Goal: Navigation & Orientation: Find specific page/section

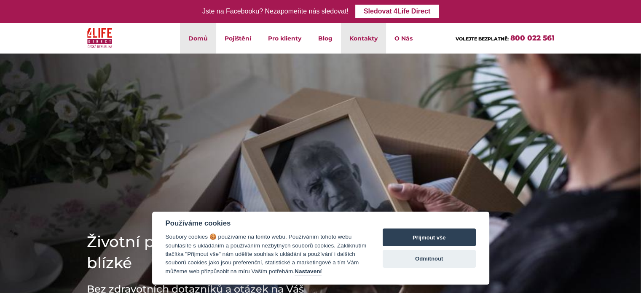
click at [377, 35] on link "Kontakty" at bounding box center [363, 38] width 45 height 31
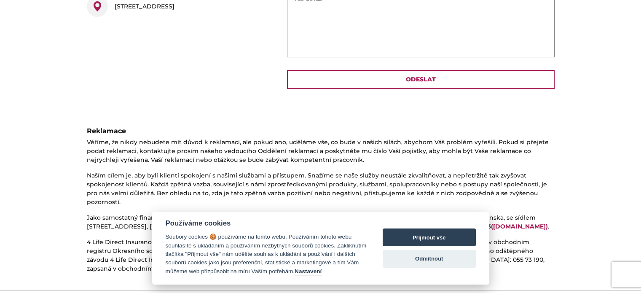
scroll to position [422, 0]
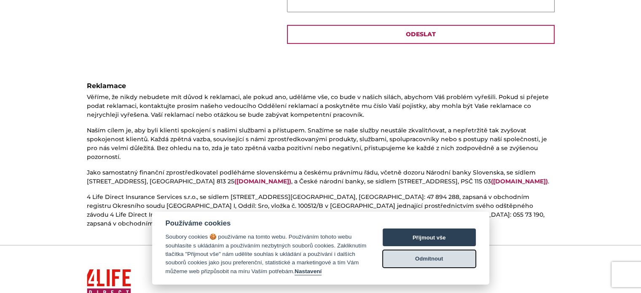
click at [446, 257] on button "Odmítnout" at bounding box center [429, 259] width 93 height 18
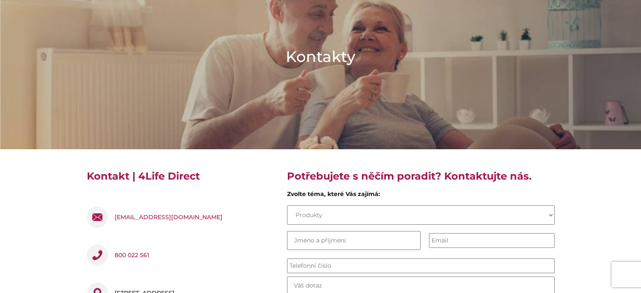
scroll to position [0, 0]
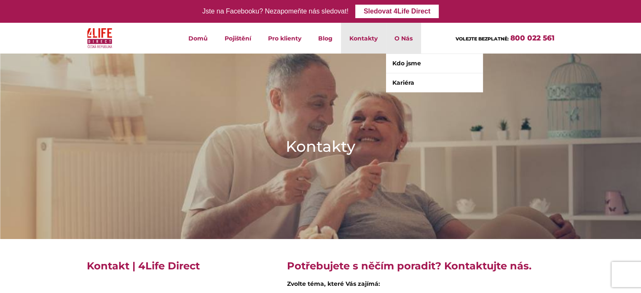
click at [412, 39] on li "O Nás Kdo jsme Kariéra" at bounding box center [403, 38] width 35 height 31
click at [406, 38] on li "O Nás Kdo jsme Kariéra" at bounding box center [403, 38] width 35 height 31
click at [415, 66] on link "Kdo jsme" at bounding box center [434, 63] width 97 height 19
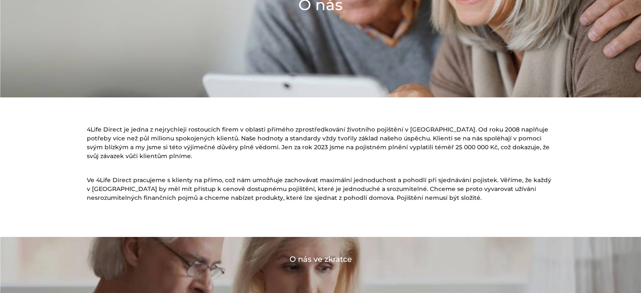
scroll to position [10, 0]
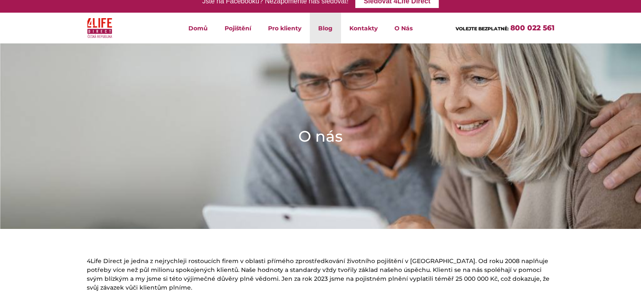
click at [331, 29] on link "Blog" at bounding box center [325, 28] width 31 height 31
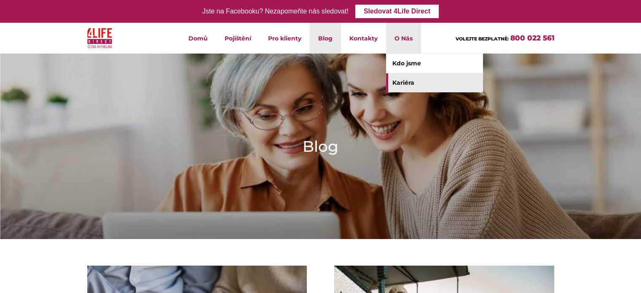
click at [408, 82] on link "Kariéra" at bounding box center [434, 82] width 97 height 19
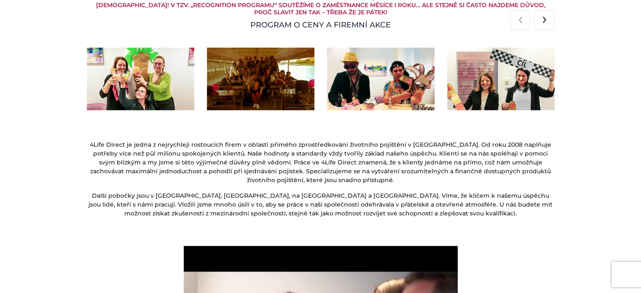
scroll to position [1181, 0]
